Goal: Task Accomplishment & Management: Complete application form

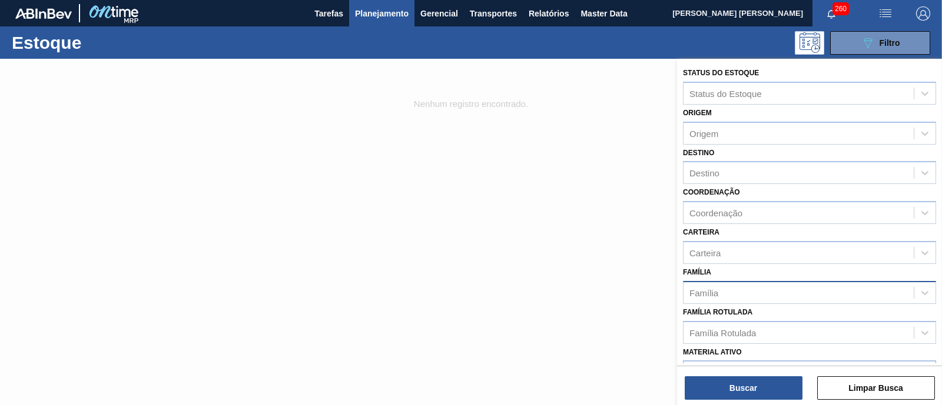
scroll to position [73, 0]
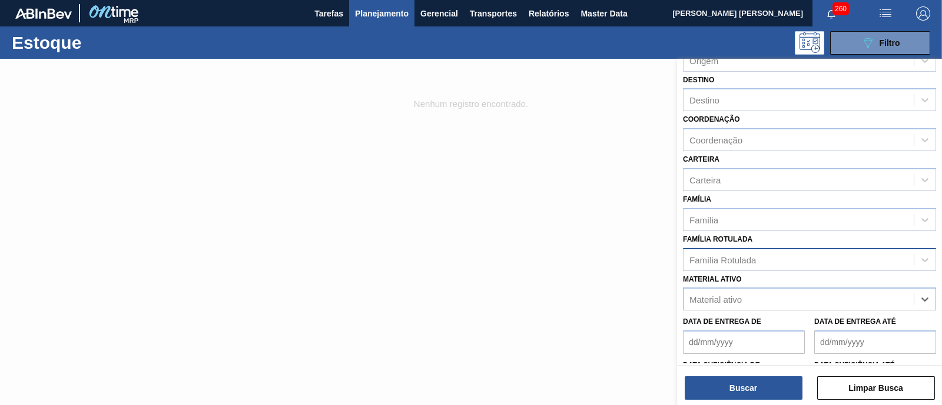
click at [739, 255] on div "Família Rotulada" at bounding box center [722, 260] width 66 height 10
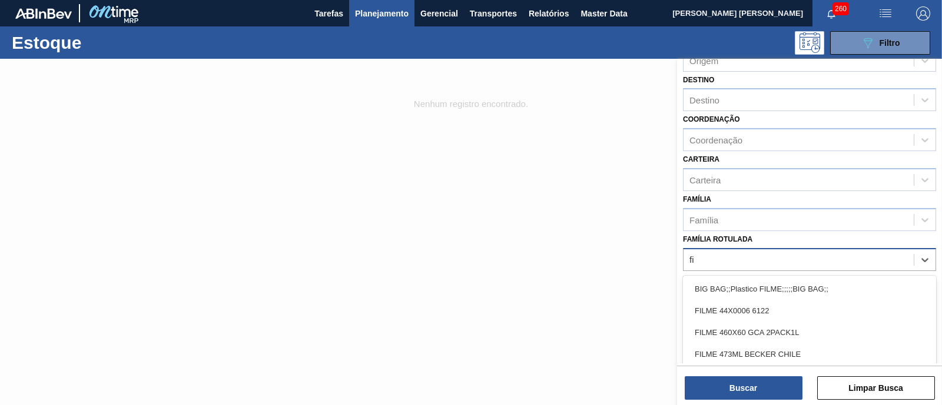
type Rotulada "f"
type Rotulada "gt"
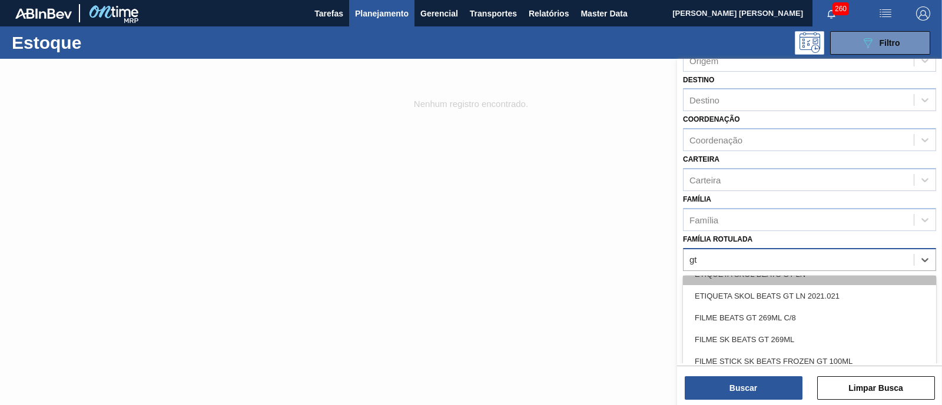
scroll to position [147, 0]
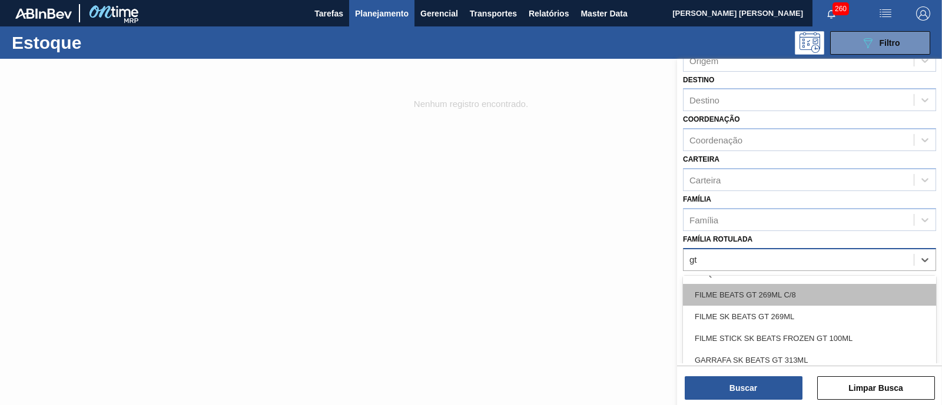
click at [809, 297] on div "FILME BEATS GT 269ML C/8" at bounding box center [809, 295] width 253 height 22
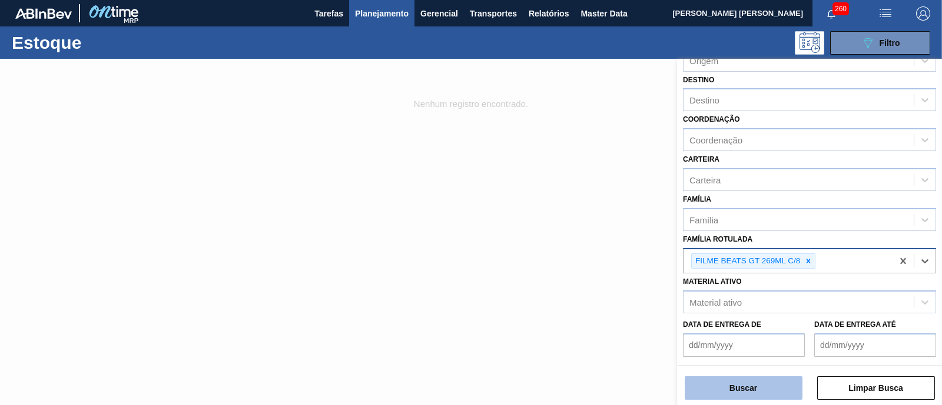
click at [762, 389] on button "Buscar" at bounding box center [743, 389] width 118 height 24
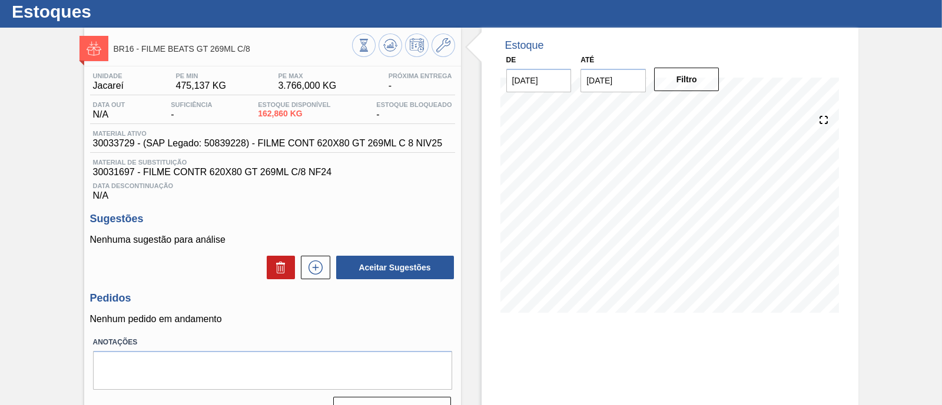
scroll to position [73, 0]
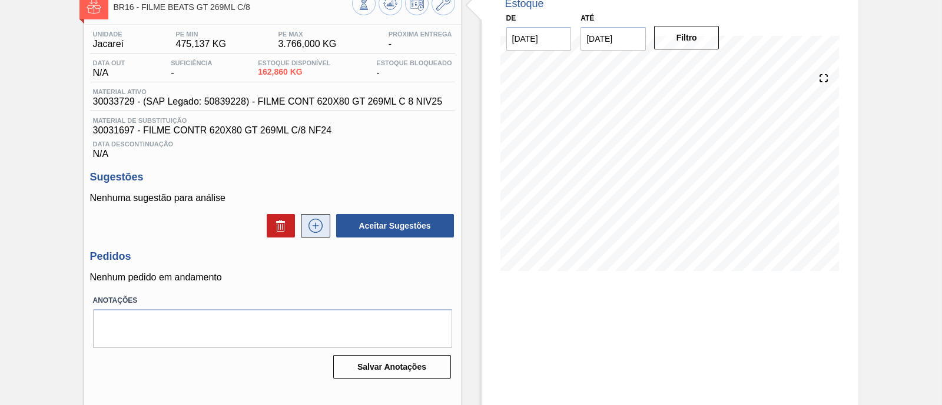
click at [311, 232] on icon at bounding box center [315, 226] width 19 height 14
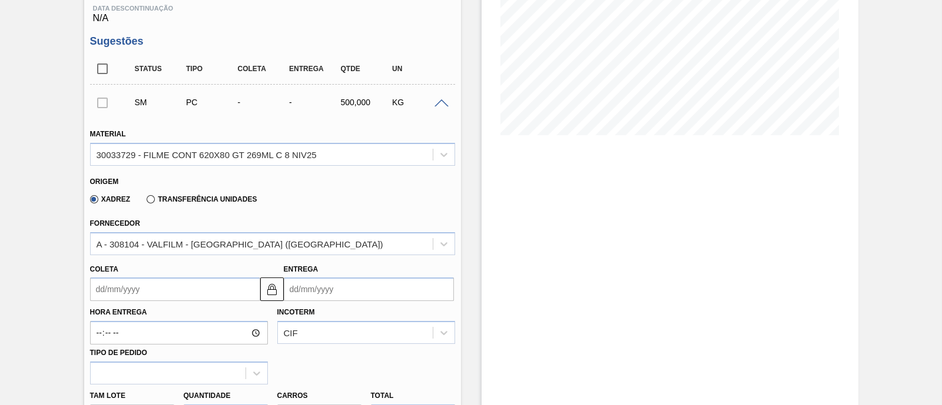
scroll to position [294, 0]
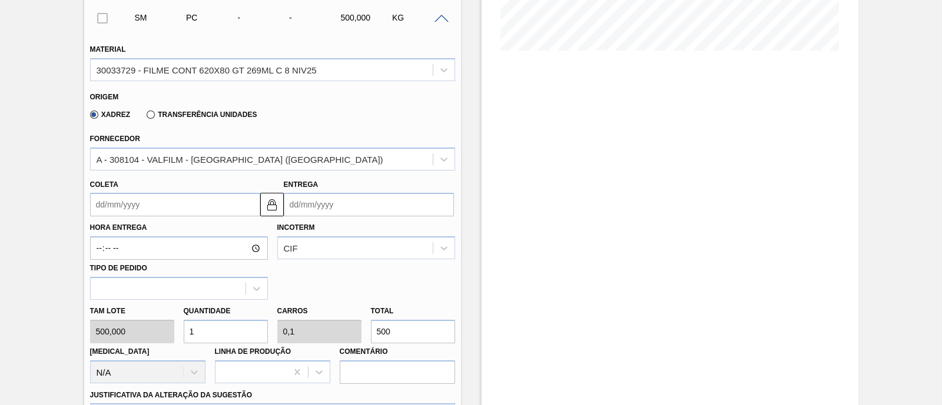
click at [359, 334] on div "Tam lote 500,000 Quantidade 1 Carros 0,1 Total 500 Doca N/A Linha de Produção C…" at bounding box center [272, 342] width 374 height 84
type input "0,002"
type input "0"
type input "1"
type input "0,02"
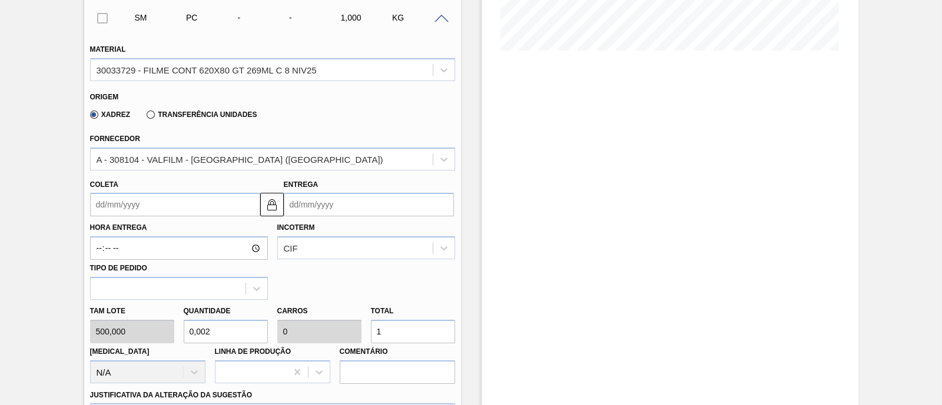
type input "0,002"
type input "10"
type input "0,2"
type input "0,02"
type input "100"
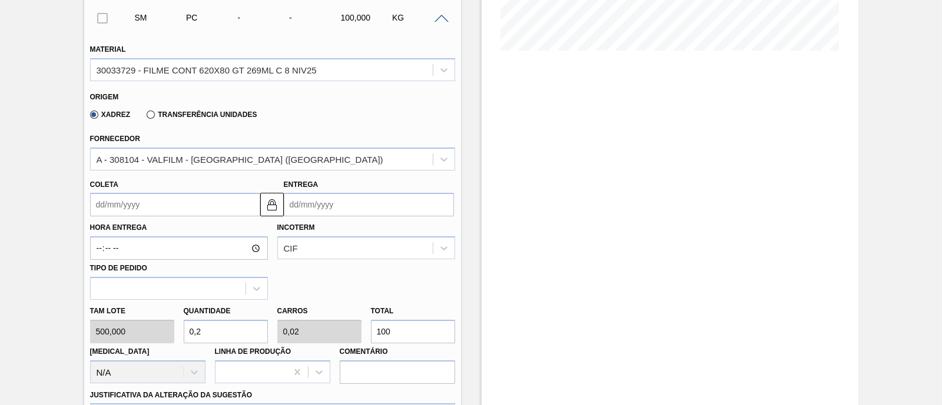
type input "0,02"
type input "0,002"
type input "10"
type input "0,002"
type input "0"
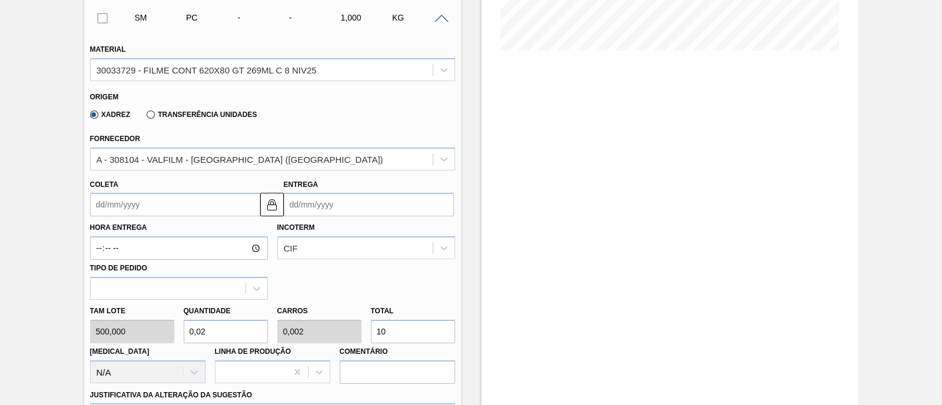
type input "1"
type input "0,03"
type input "0,003"
type input "15"
type input "0,3"
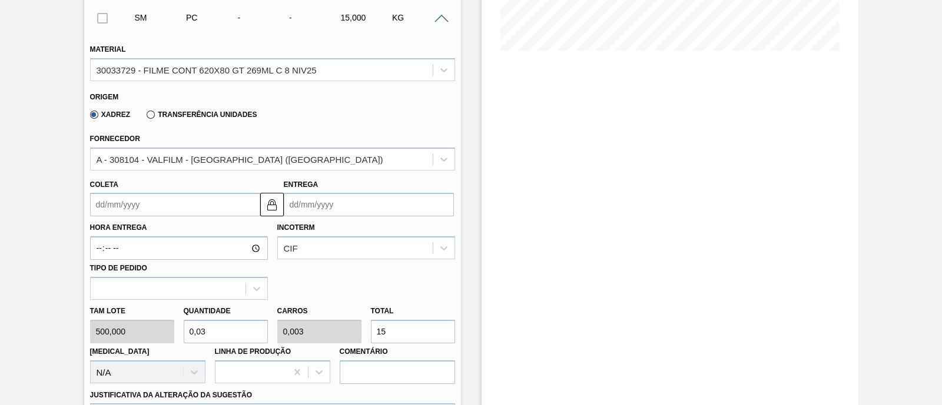
type input "0,03"
type input "150"
type input "3"
type input "0,3"
type input "1.500"
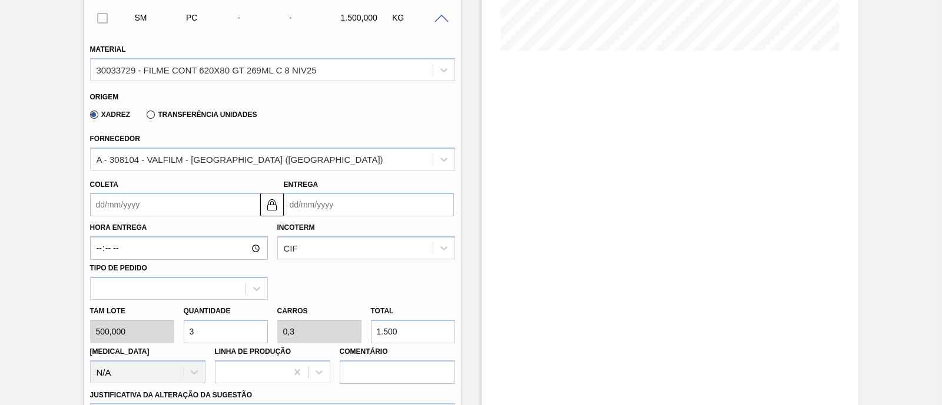
click at [197, 207] on input "Coleta" at bounding box center [175, 205] width 170 height 24
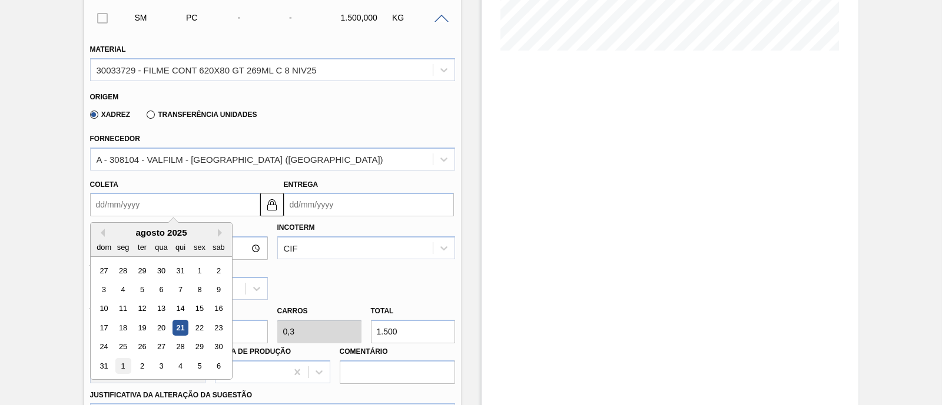
click at [125, 367] on div "1" at bounding box center [123, 366] width 16 height 16
type input "01/09/2025"
type input "04/09/2025"
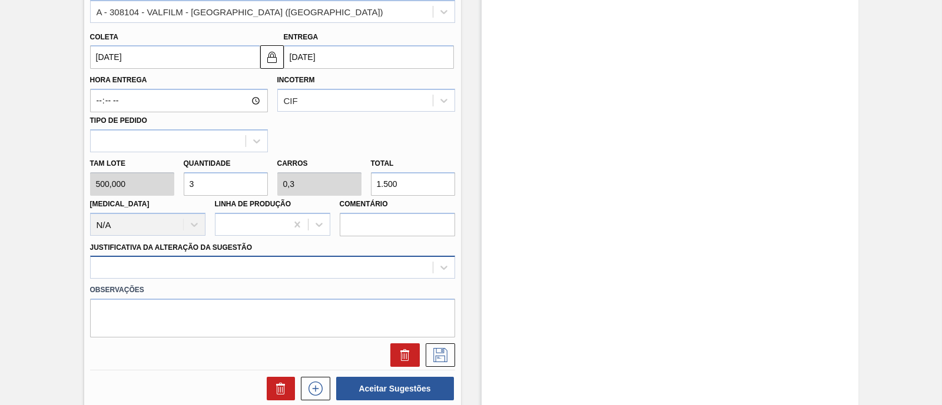
click at [235, 267] on div at bounding box center [272, 267] width 365 height 23
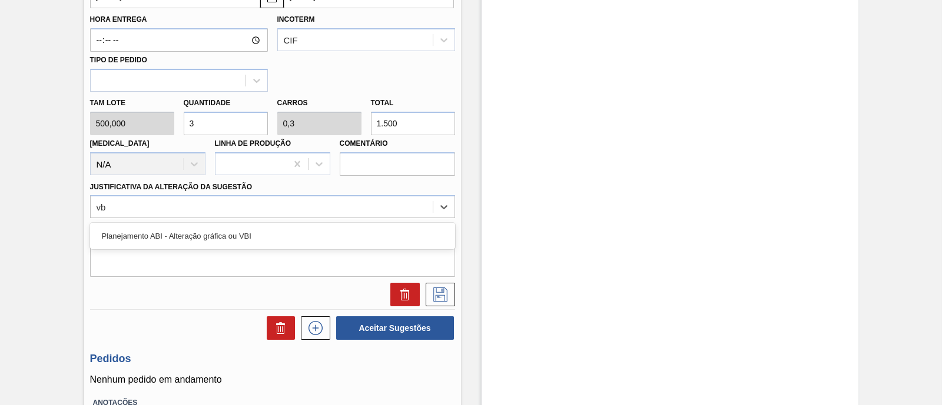
type Sugestão "vbi"
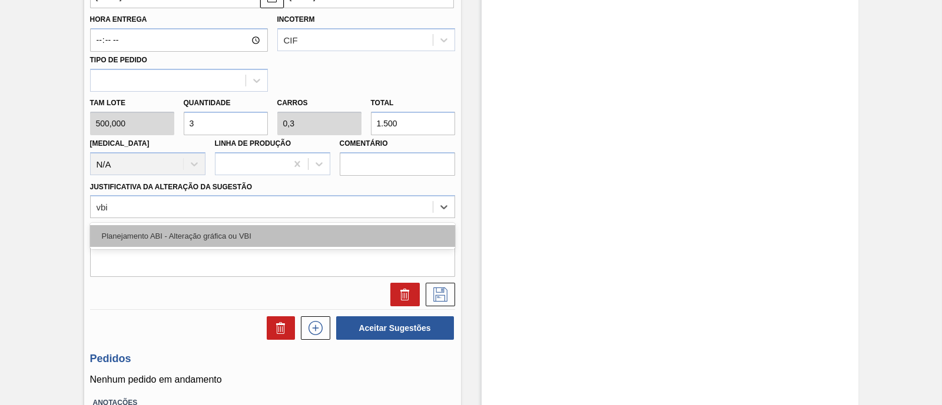
click at [137, 236] on div "Planejamento ABI - Alteração gráfica ou VBI" at bounding box center [272, 236] width 365 height 22
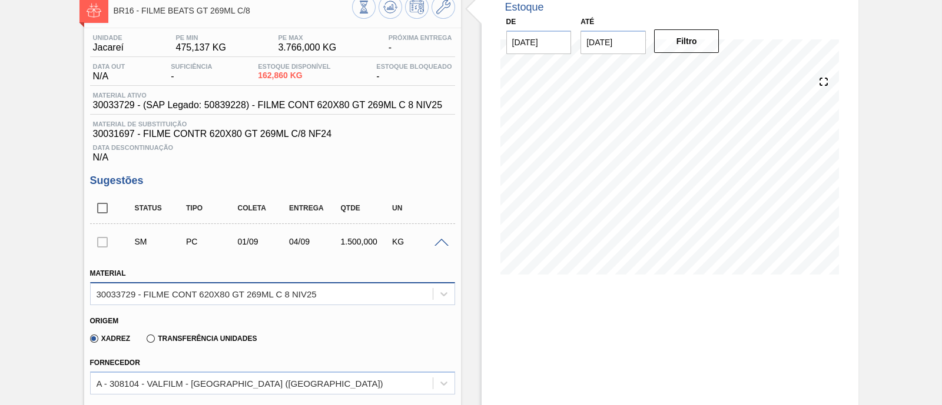
scroll to position [0, 0]
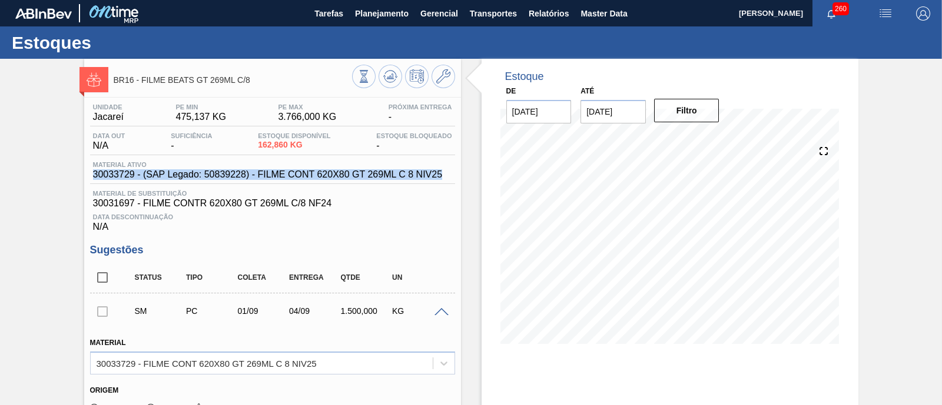
drag, startPoint x: 92, startPoint y: 179, endPoint x: 448, endPoint y: 181, distance: 356.0
click at [448, 181] on div "Material ativo 30033729 - (SAP Legado: 50839228) - FILME CONT 620X80 GT 269ML C…" at bounding box center [272, 172] width 365 height 23
copy span "30033729 - (SAP Legado: 50839228) - FILME CONT 620X80 GT 269ML C 8 NIV25"
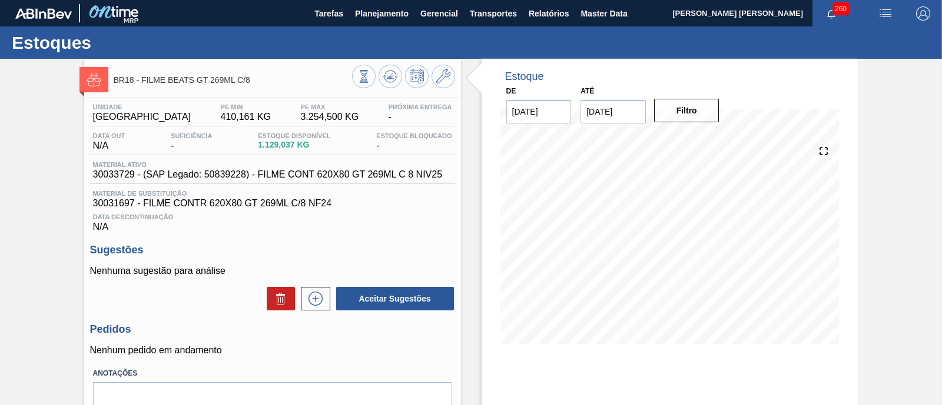
scroll to position [73, 0]
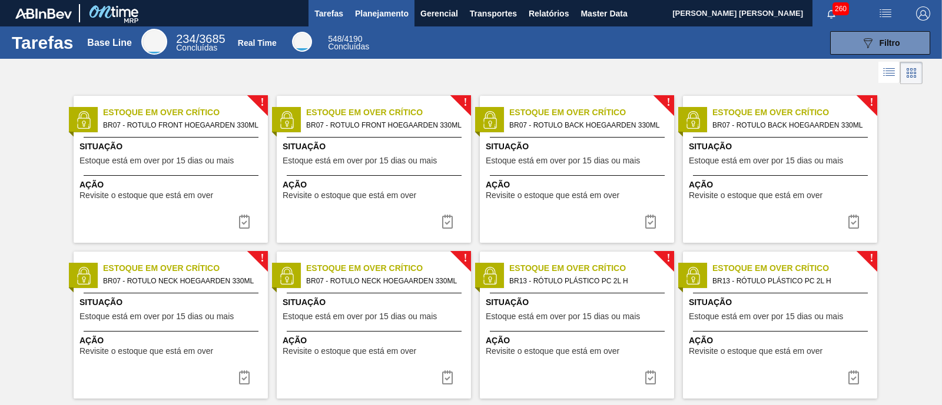
click at [394, 19] on span "Planejamento" at bounding box center [382, 13] width 54 height 14
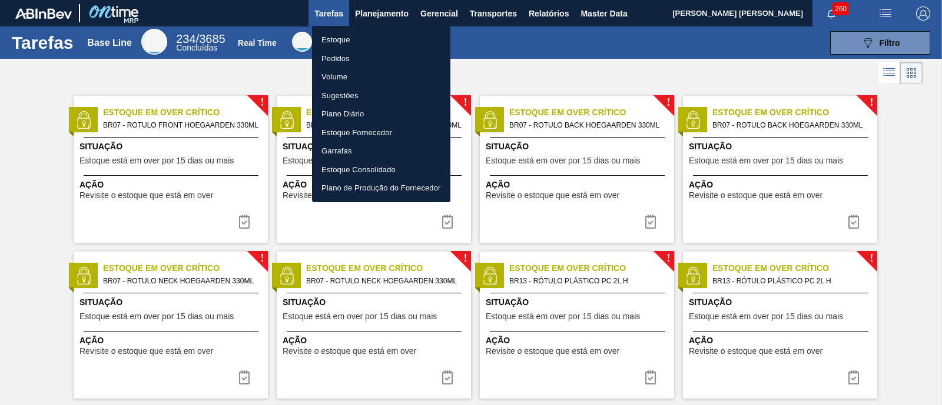
click at [378, 37] on li "Estoque" at bounding box center [381, 40] width 138 height 19
